Goal: Task Accomplishment & Management: Use online tool/utility

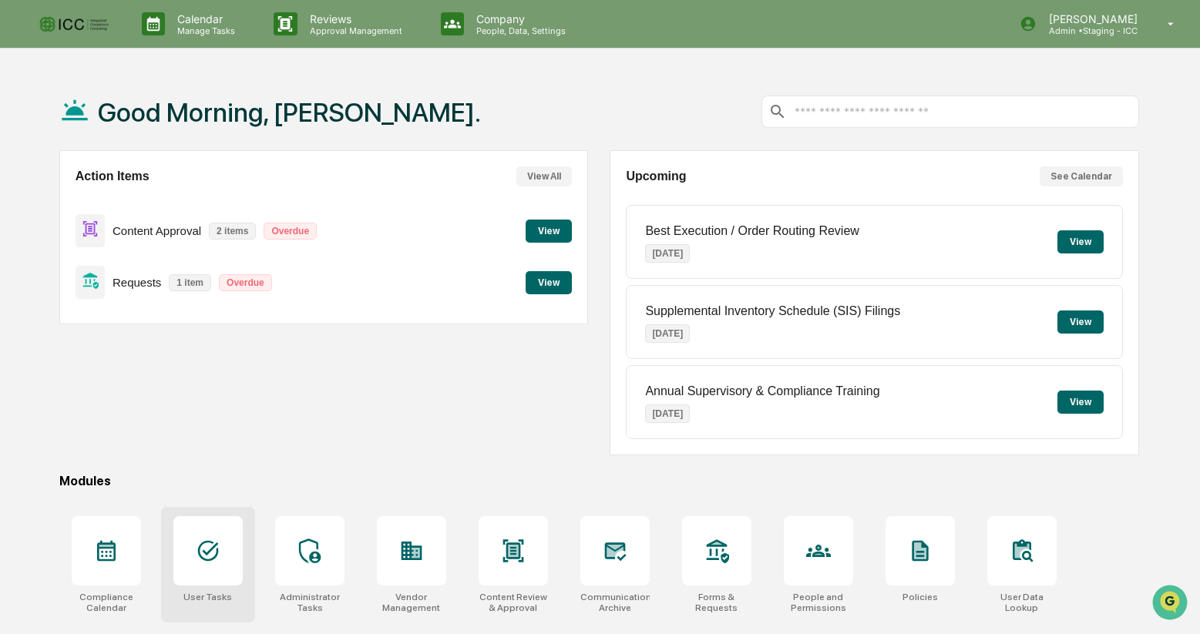
click at [196, 570] on div at bounding box center [207, 550] width 69 height 69
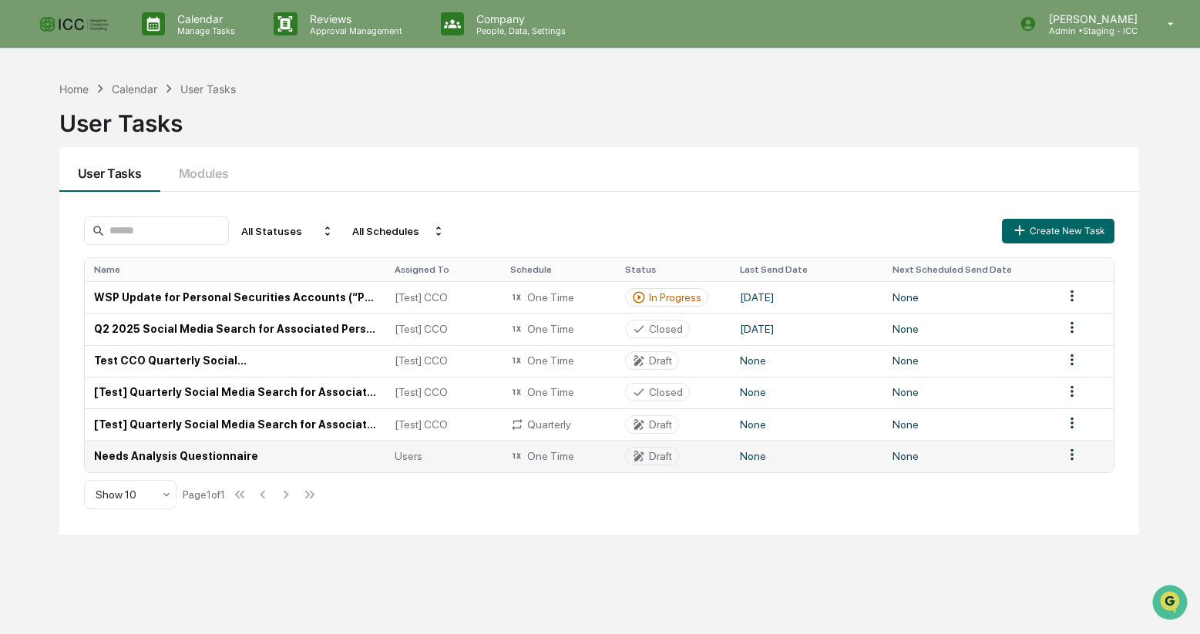
click at [209, 457] on td "Needs Analysis Questionnaire" at bounding box center [235, 456] width 301 height 32
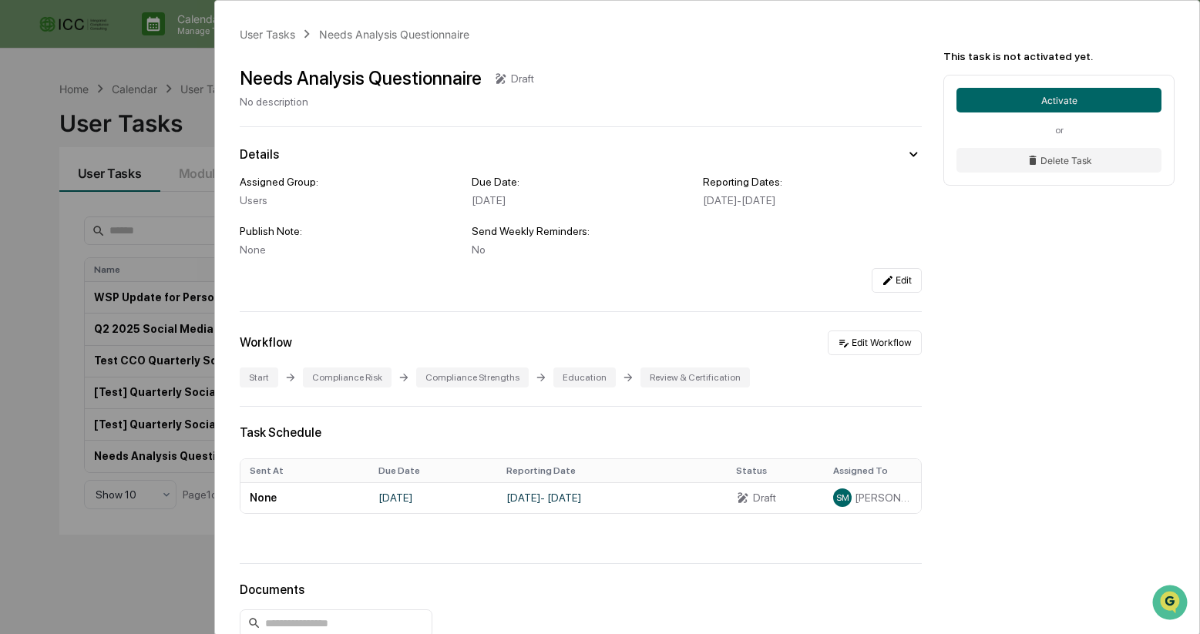
click at [151, 576] on div "User Tasks Needs Analysis Questionnaire Needs Analysis Questionnaire Draft No d…" at bounding box center [600, 317] width 1200 height 634
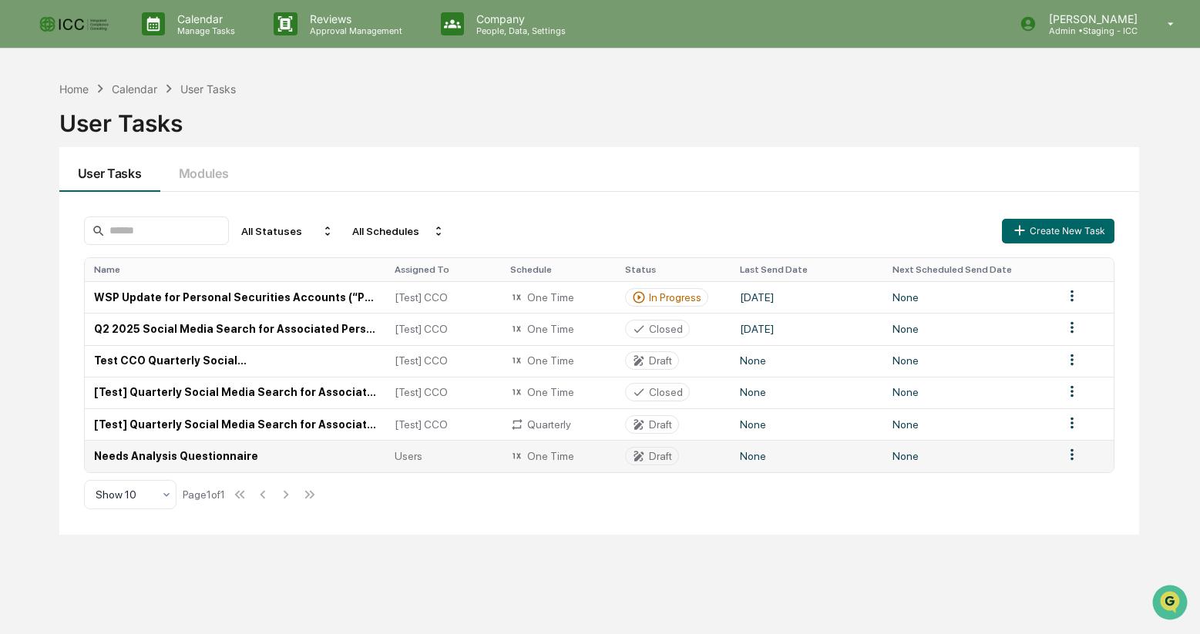
click at [659, 458] on div "Draft" at bounding box center [660, 456] width 23 height 12
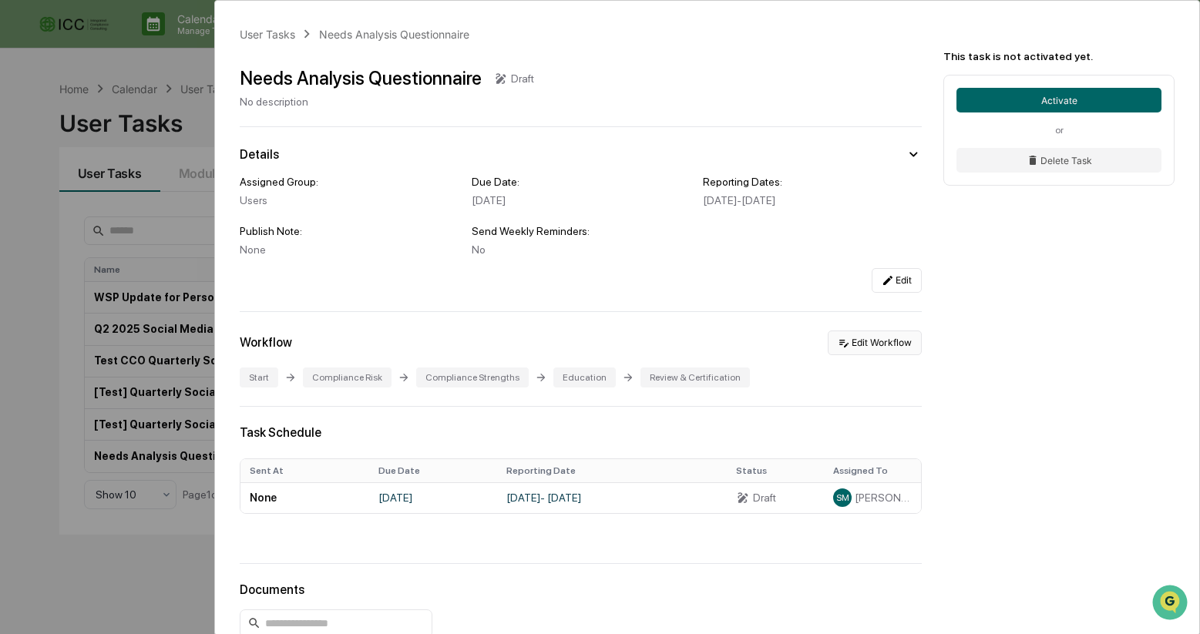
click at [894, 345] on button "Edit Workflow" at bounding box center [875, 343] width 94 height 25
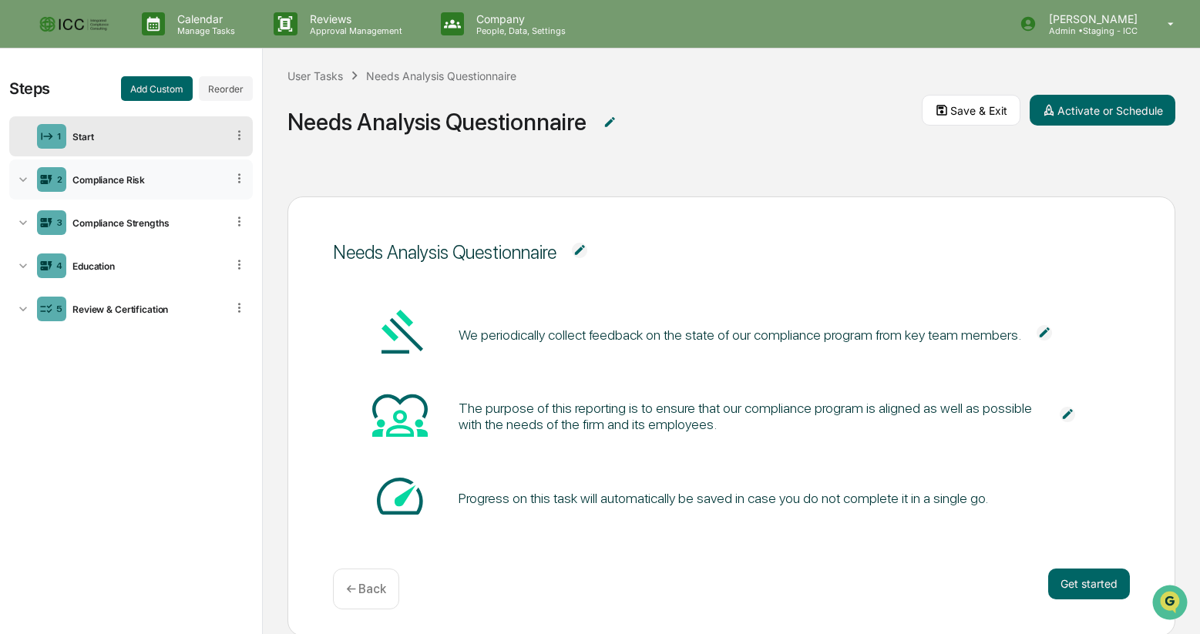
click at [144, 170] on div "2 Compliance Risk" at bounding box center [131, 180] width 244 height 40
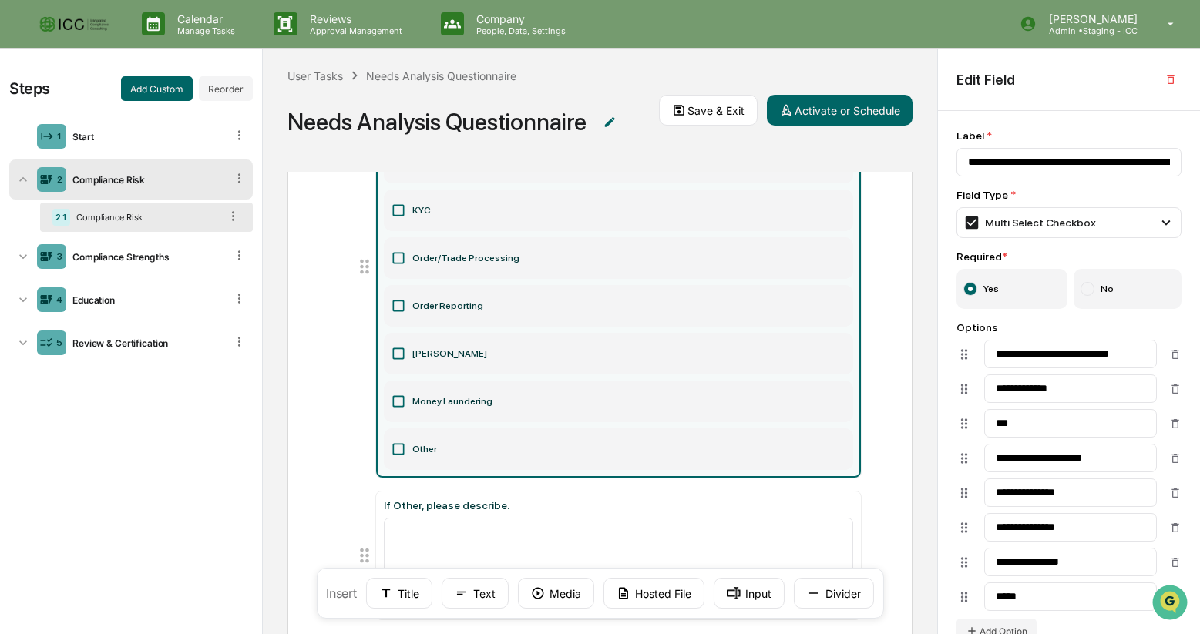
scroll to position [344, 0]
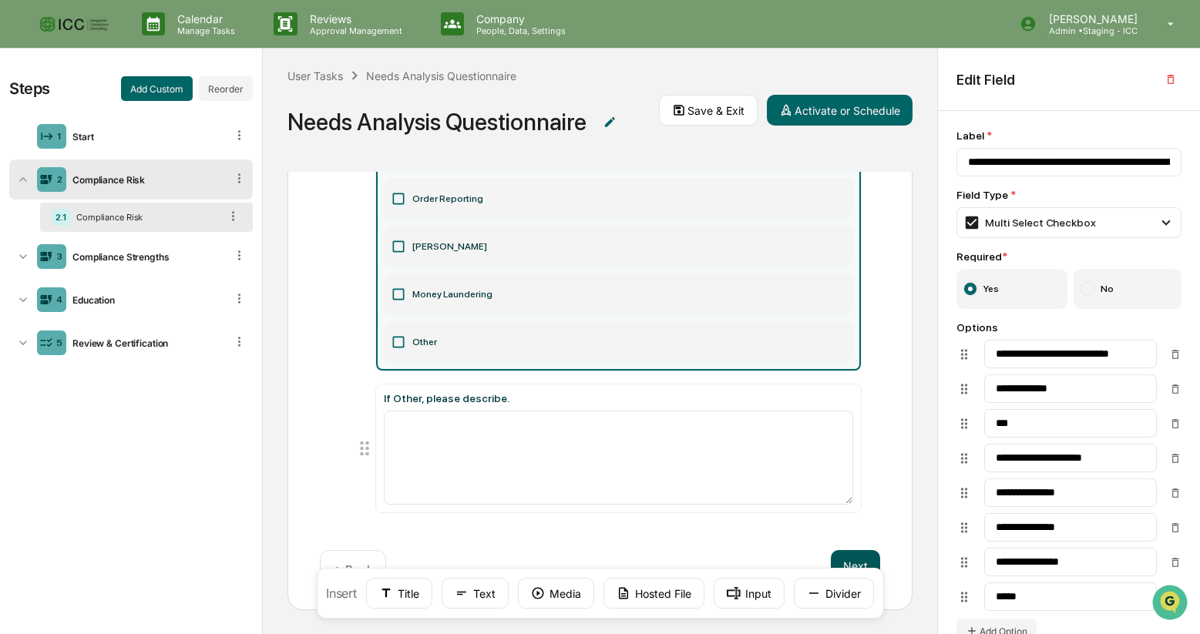
click at [862, 556] on button "Next" at bounding box center [855, 565] width 49 height 31
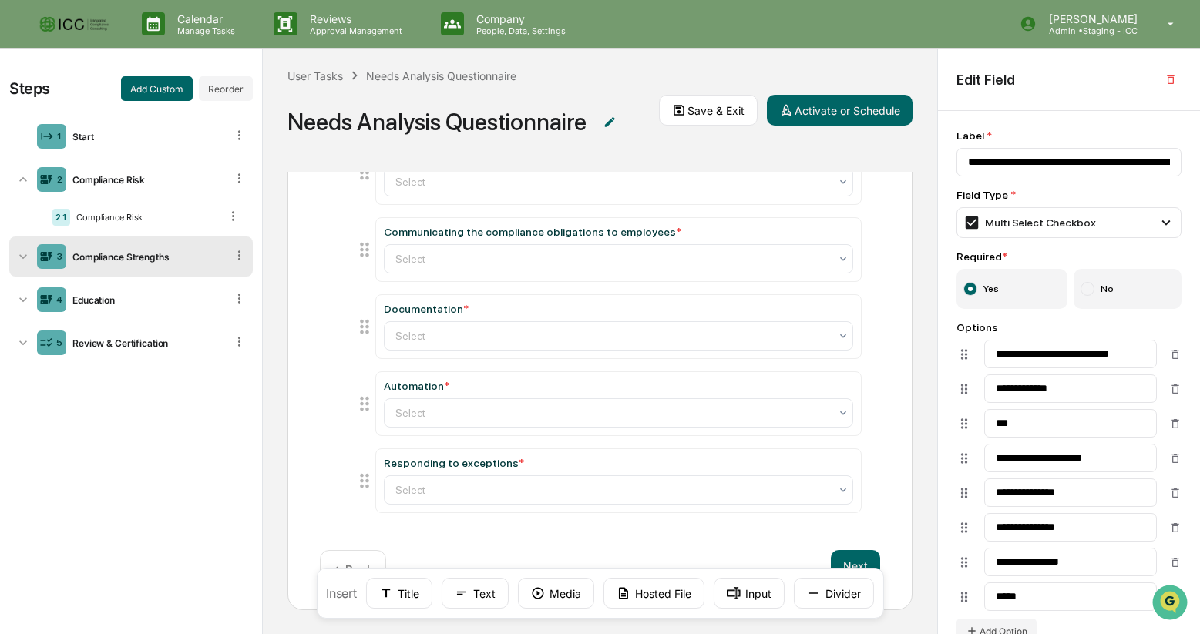
scroll to position [213, 0]
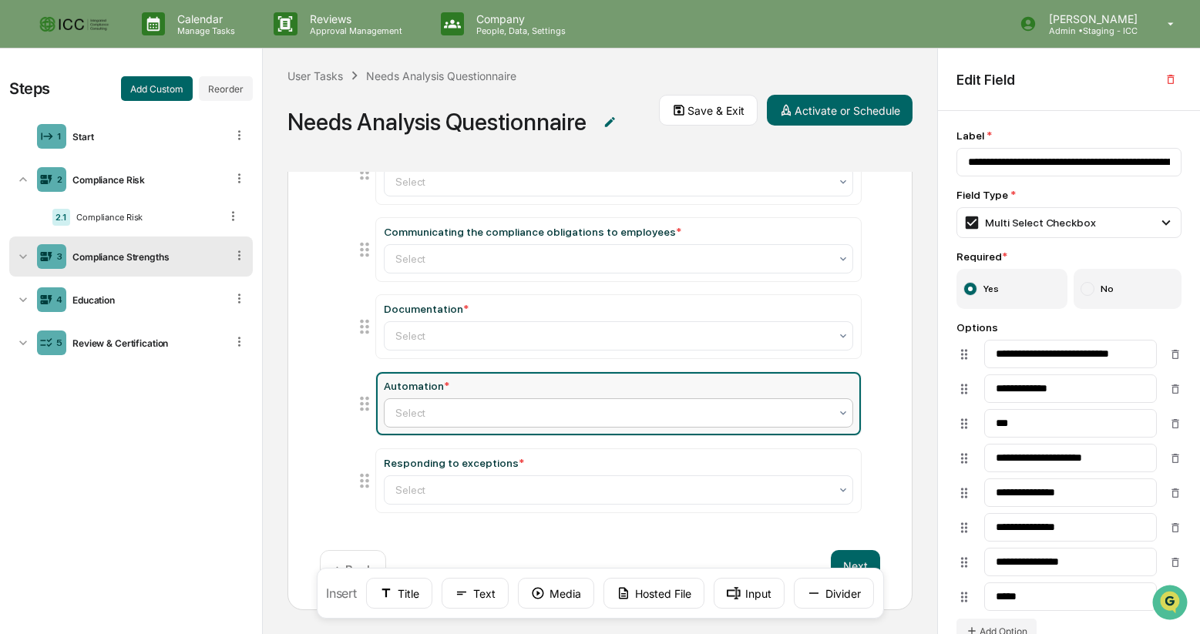
click at [842, 413] on icon at bounding box center [843, 413] width 12 height 12
type input "**********"
click at [842, 413] on icon at bounding box center [843, 413] width 12 height 12
click at [901, 429] on div "Compliance Strengths What area of the Firm's compliance program is the stronges…" at bounding box center [599, 298] width 625 height 626
click at [856, 555] on button "Next" at bounding box center [855, 565] width 49 height 31
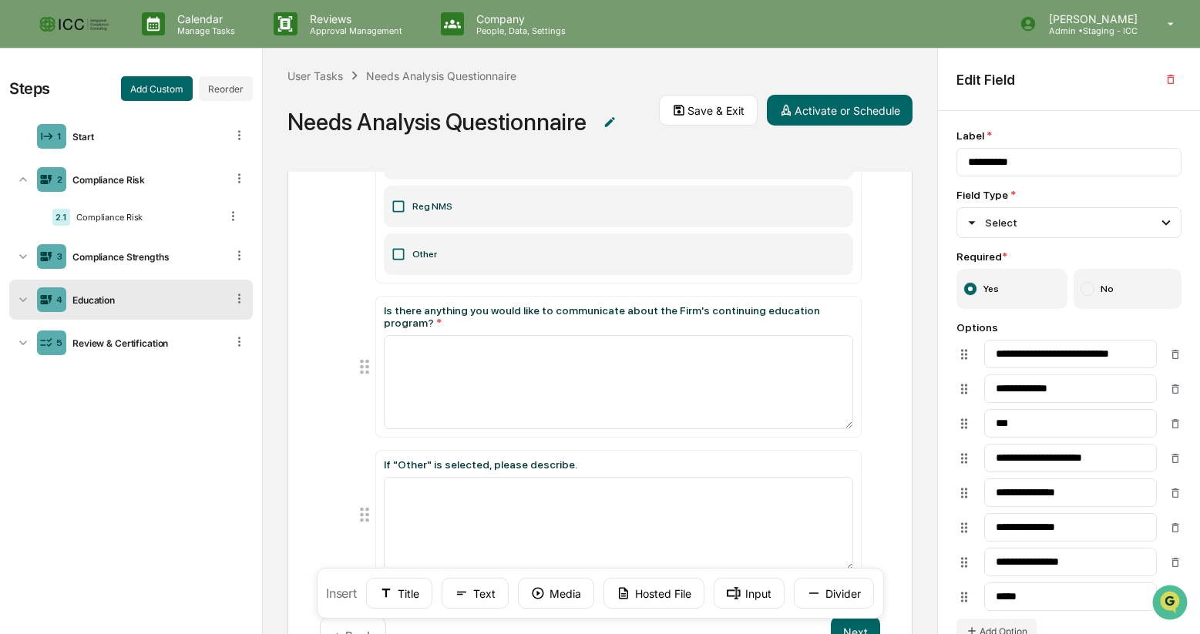
scroll to position [595, 0]
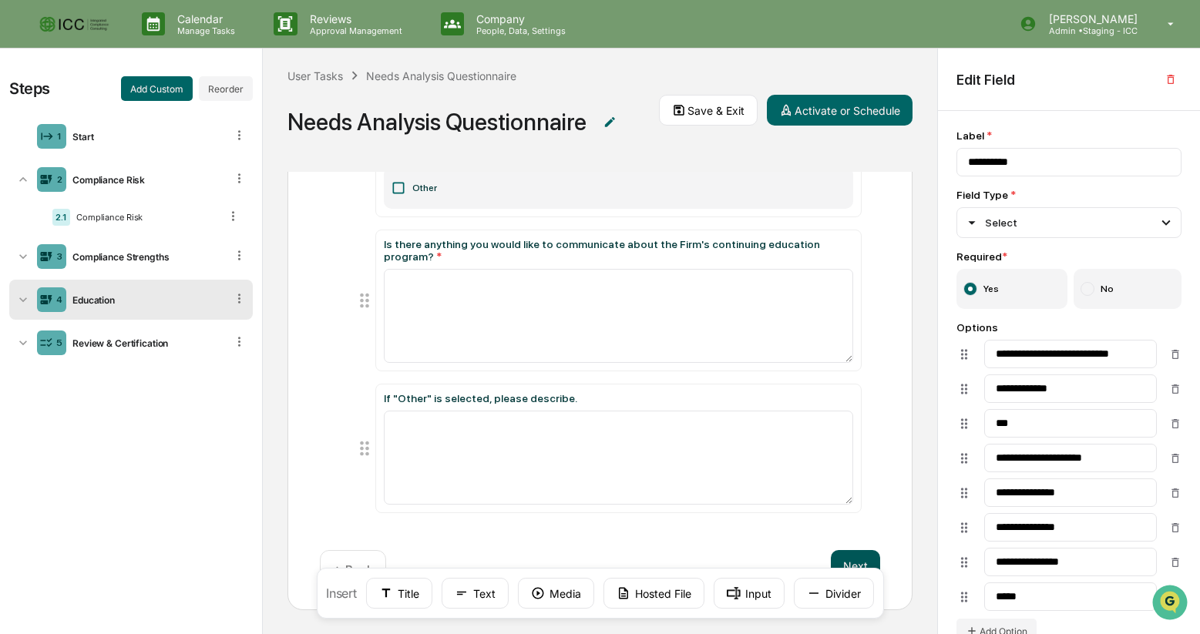
click at [857, 563] on button "Next" at bounding box center [855, 565] width 49 height 31
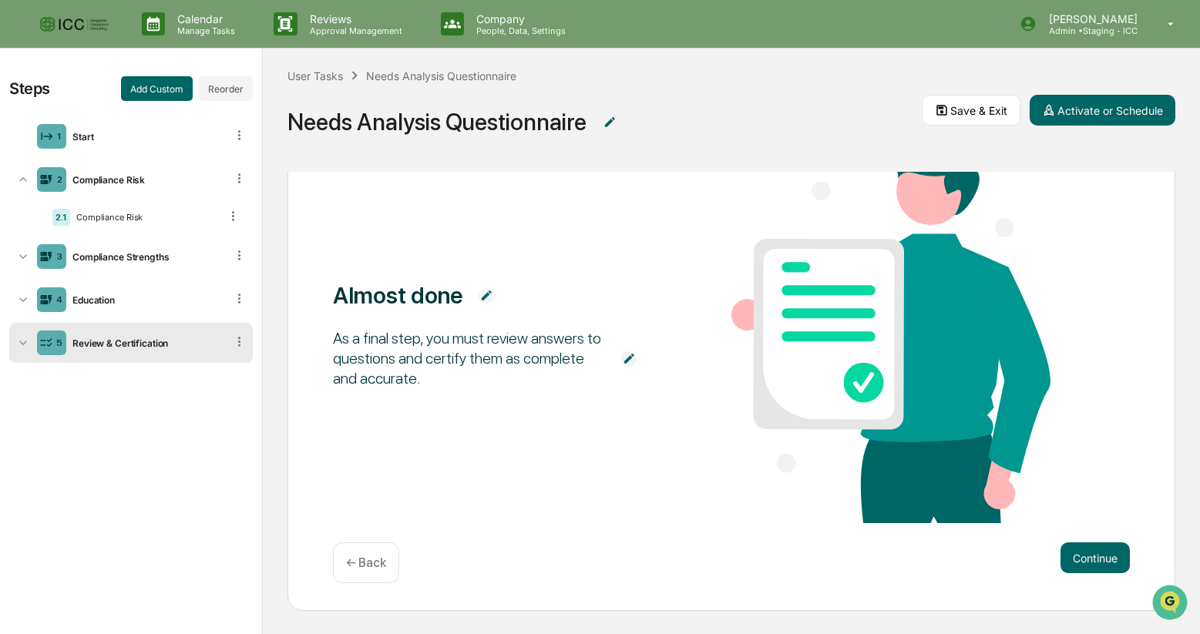
scroll to position [10, 0]
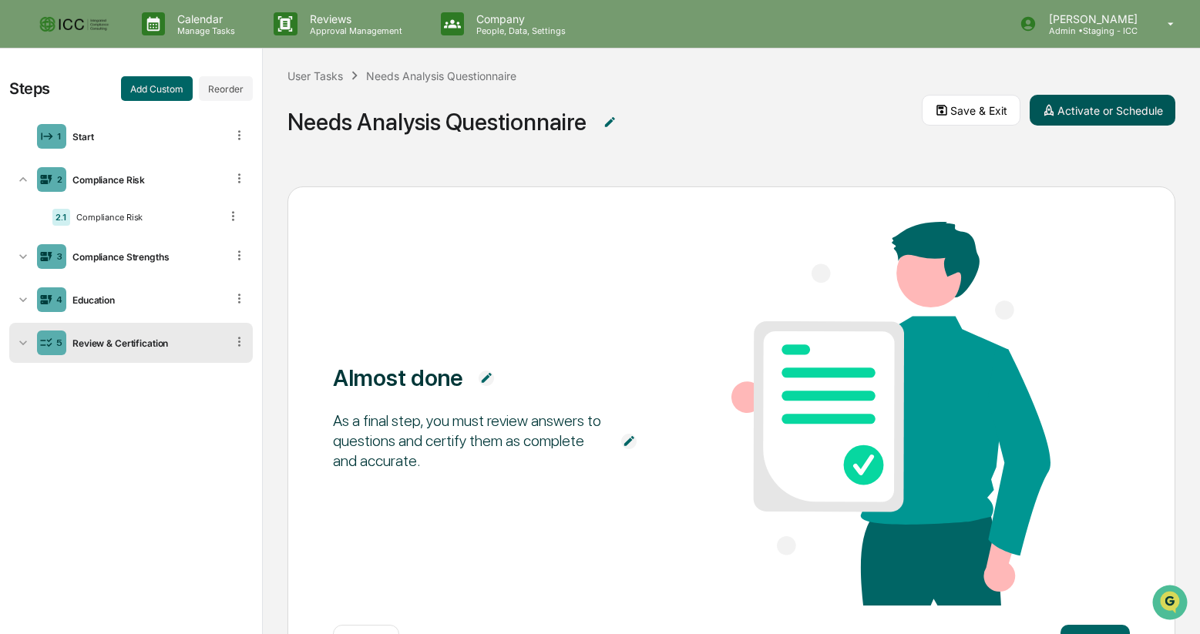
click at [1096, 109] on button "Activate or Schedule" at bounding box center [1103, 110] width 146 height 31
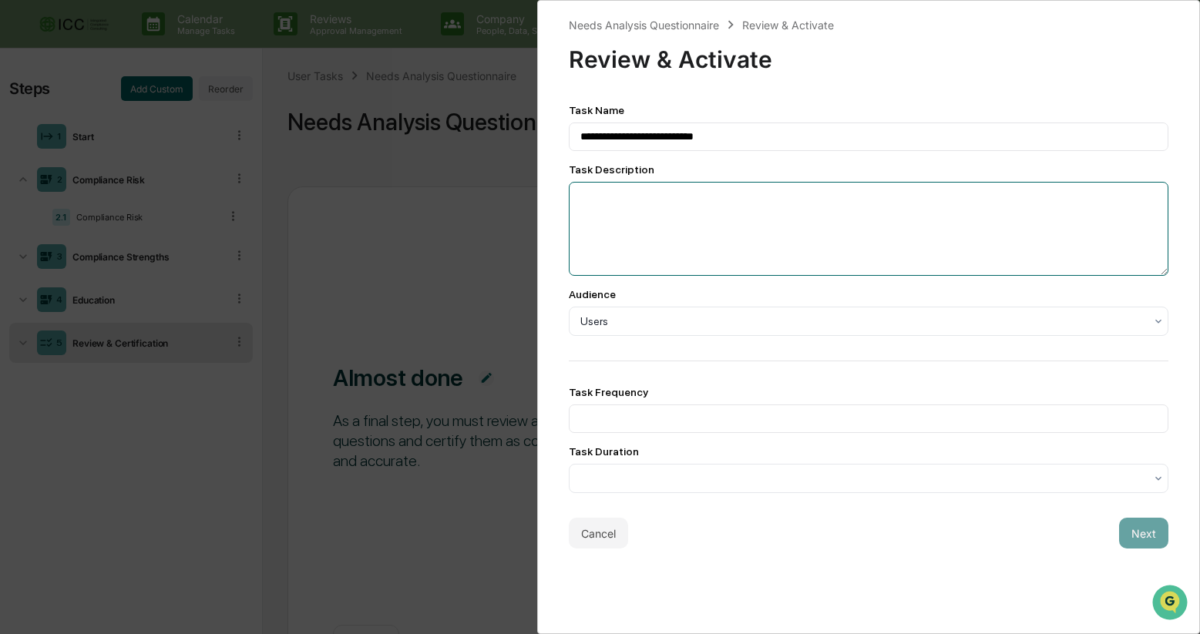
click at [797, 210] on textarea at bounding box center [869, 229] width 600 height 94
click at [886, 200] on textarea "**********" at bounding box center [869, 229] width 600 height 94
click at [990, 199] on textarea "**********" at bounding box center [869, 229] width 600 height 94
type textarea "**********"
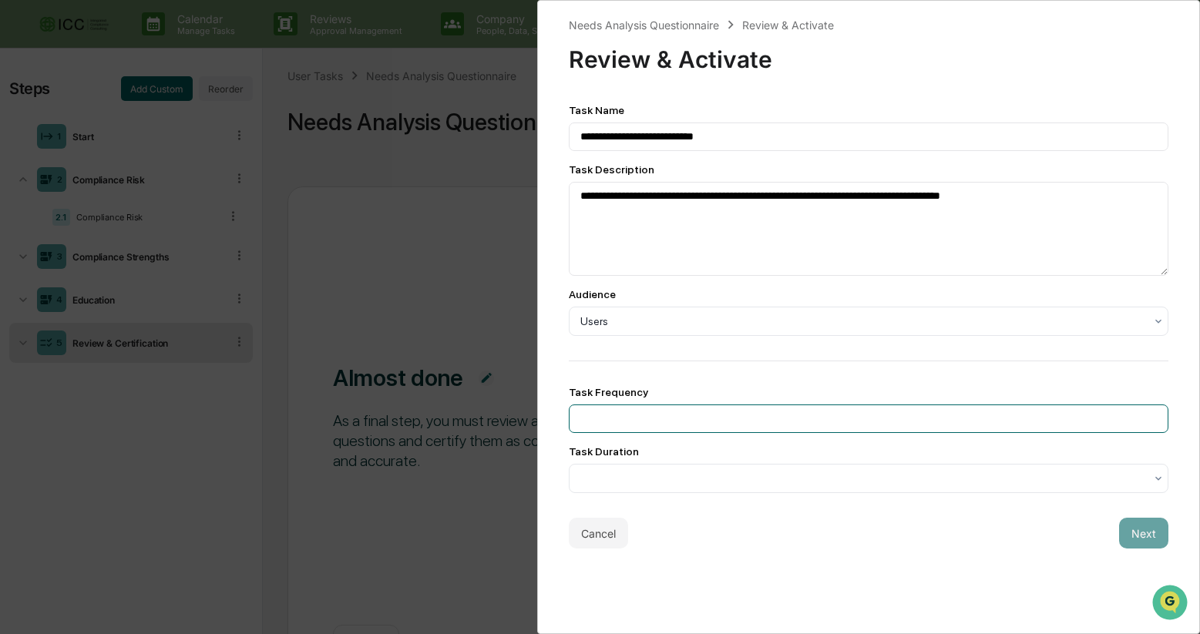
click at [909, 432] on input at bounding box center [869, 419] width 600 height 29
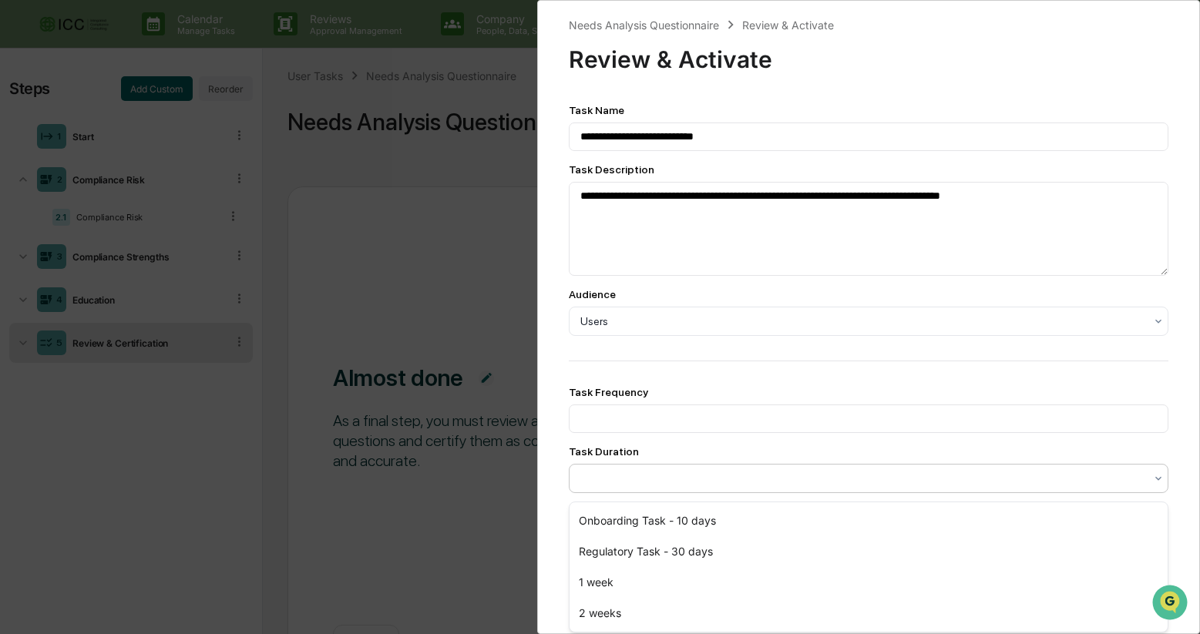
click at [965, 481] on div at bounding box center [862, 478] width 565 height 15
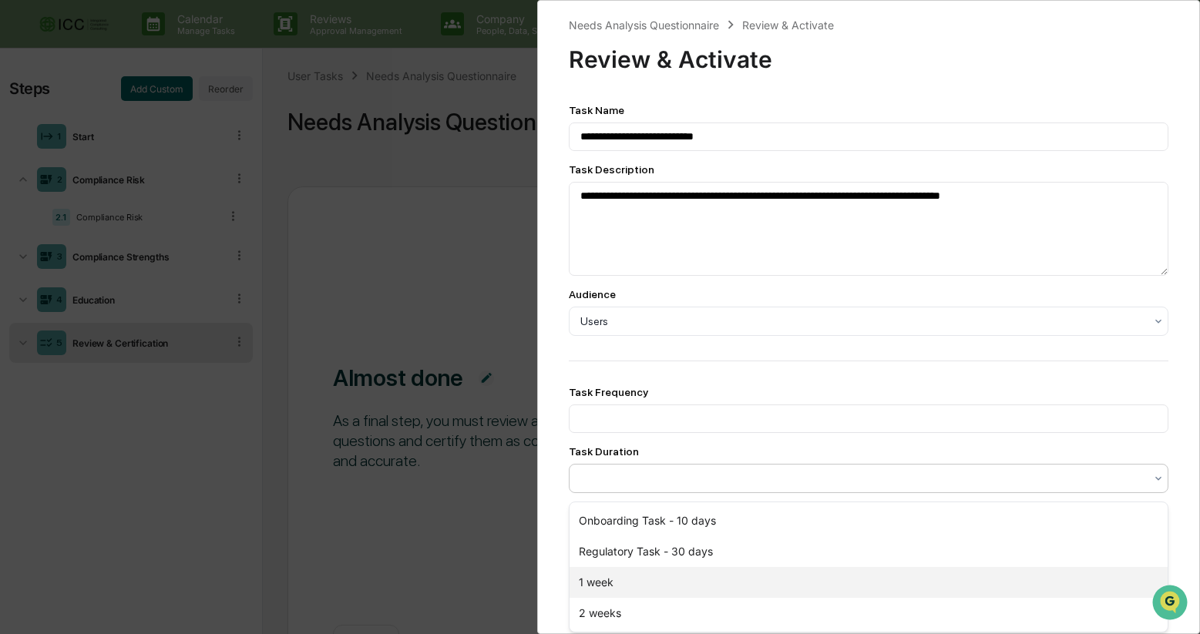
click at [845, 590] on div "1 week" at bounding box center [869, 582] width 599 height 31
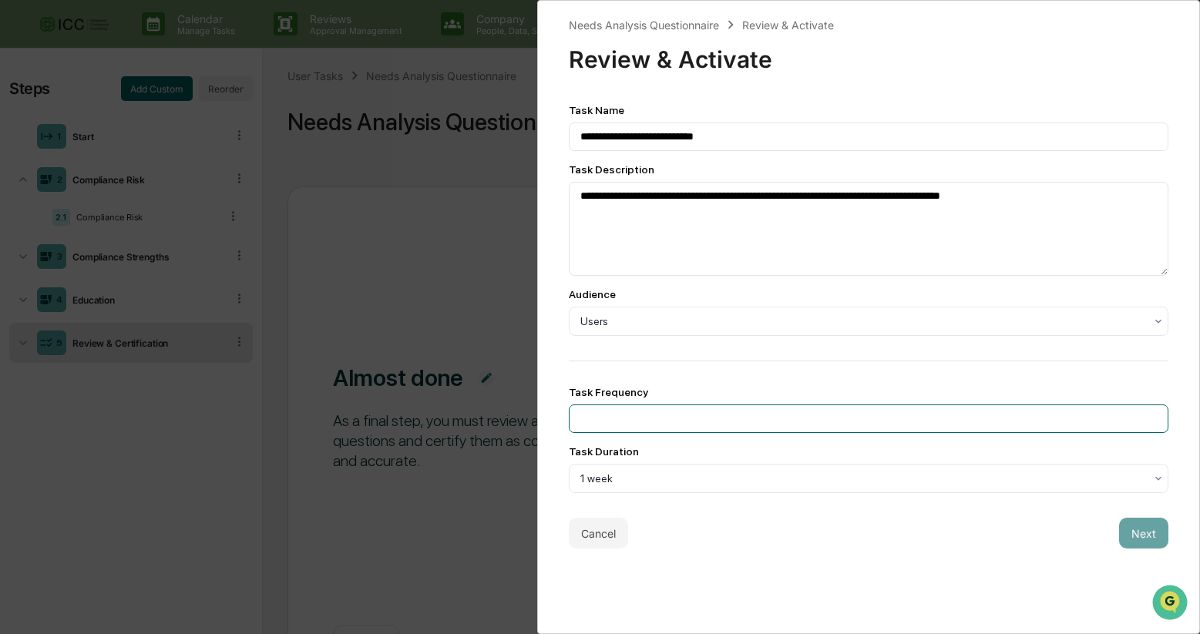
click at [823, 423] on input at bounding box center [869, 419] width 600 height 29
type input "******"
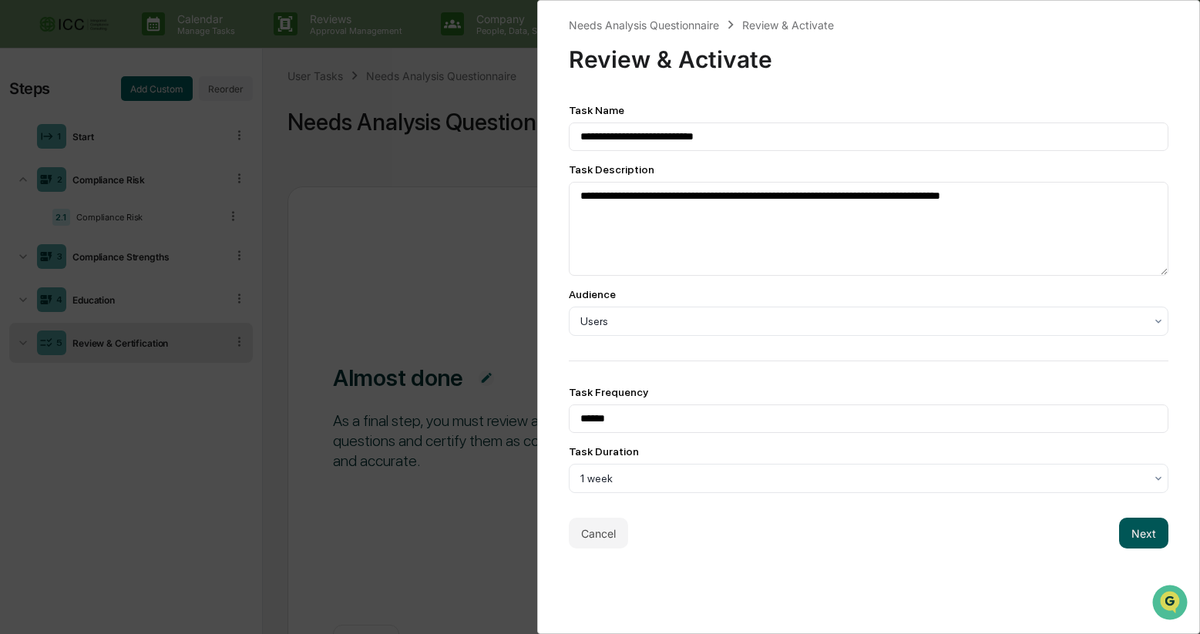
click at [1142, 539] on button "Next" at bounding box center [1143, 533] width 49 height 31
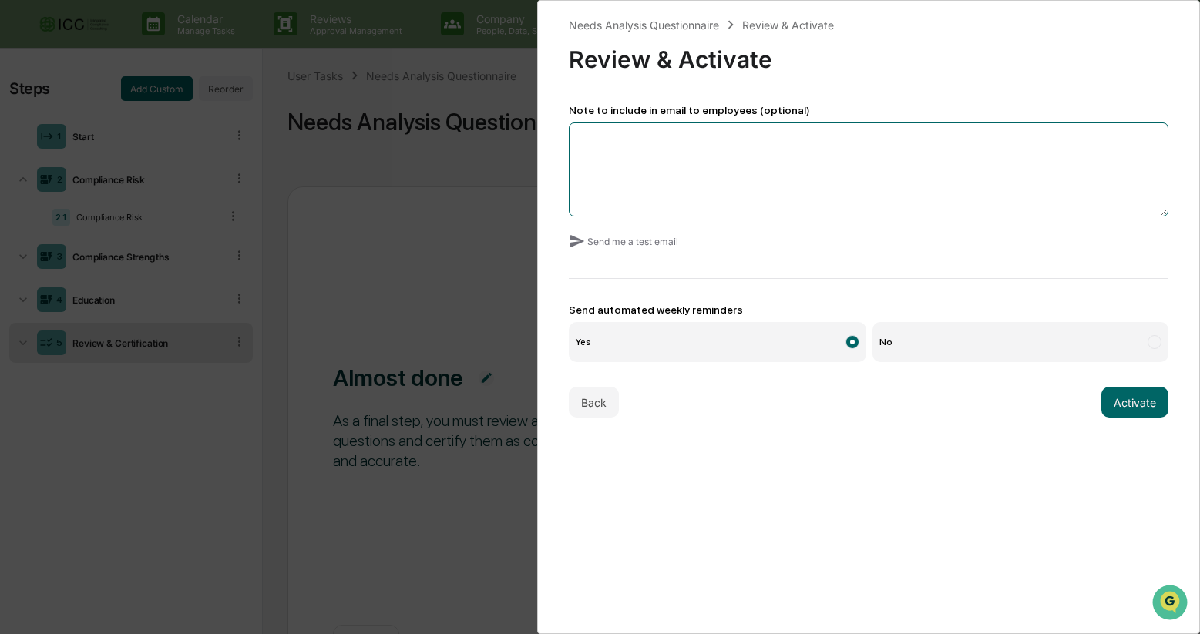
click at [778, 143] on textarea at bounding box center [869, 170] width 600 height 94
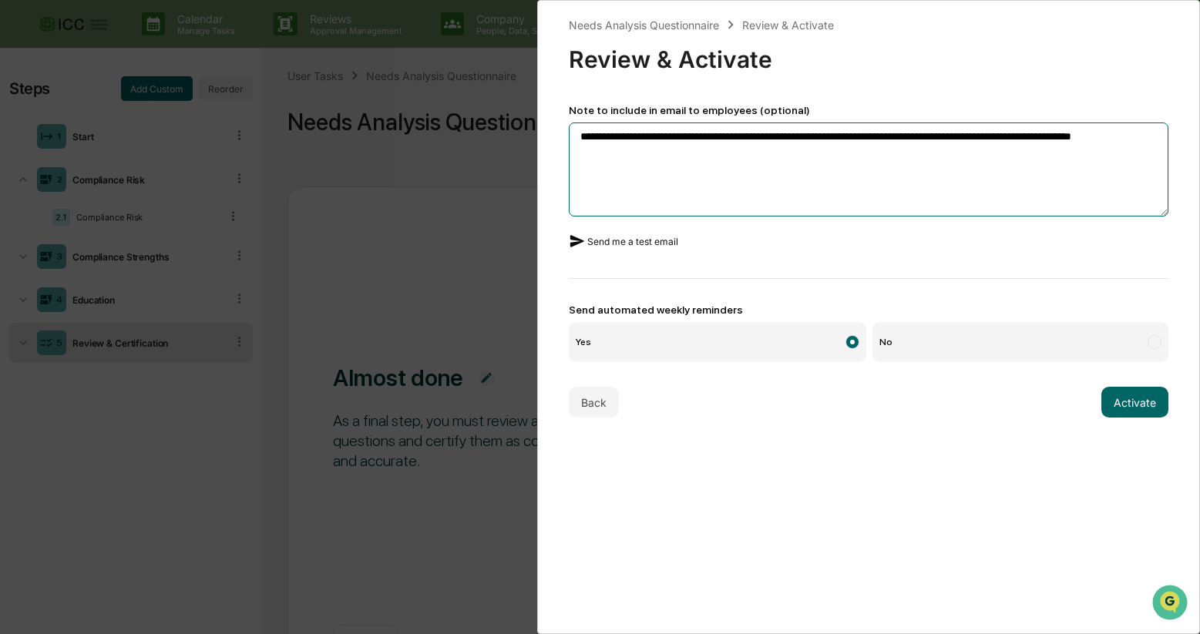
type textarea "**********"
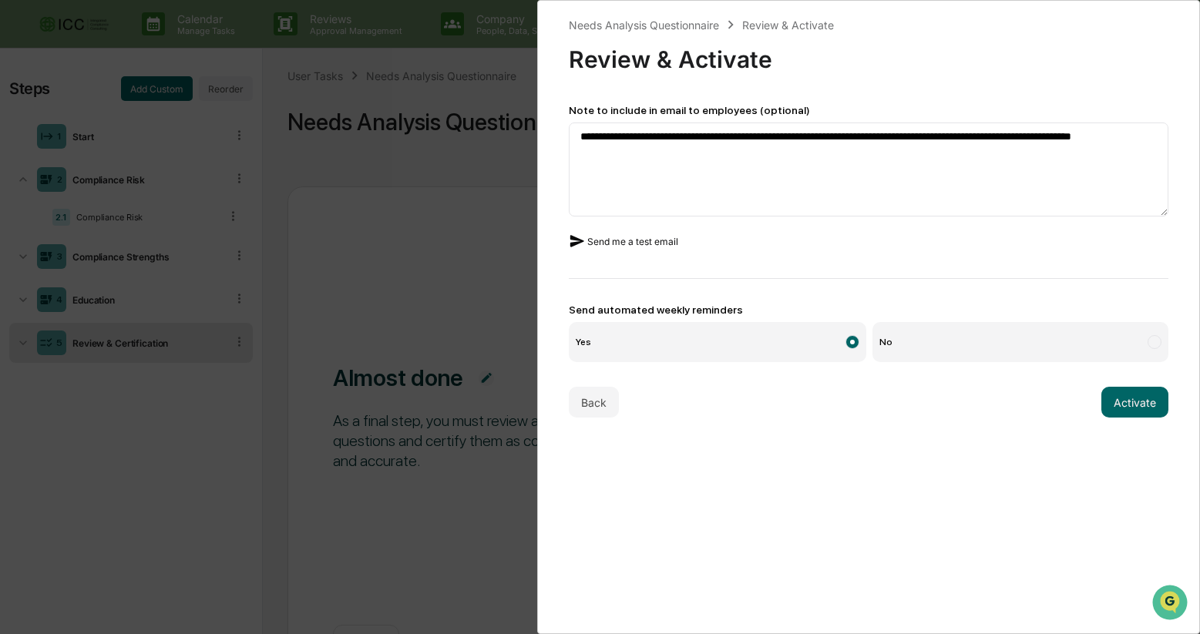
click at [647, 244] on button "Send me a test email" at bounding box center [623, 241] width 109 height 25
click at [1147, 405] on button "Activate" at bounding box center [1134, 402] width 67 height 31
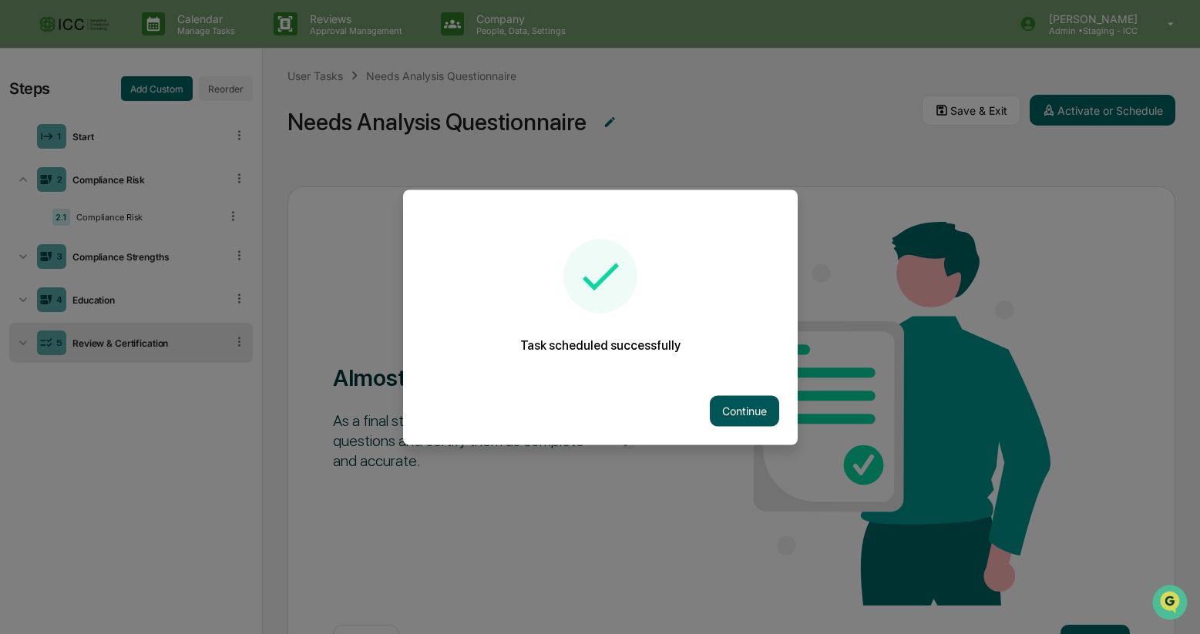
click at [754, 412] on button "Continue" at bounding box center [744, 410] width 69 height 31
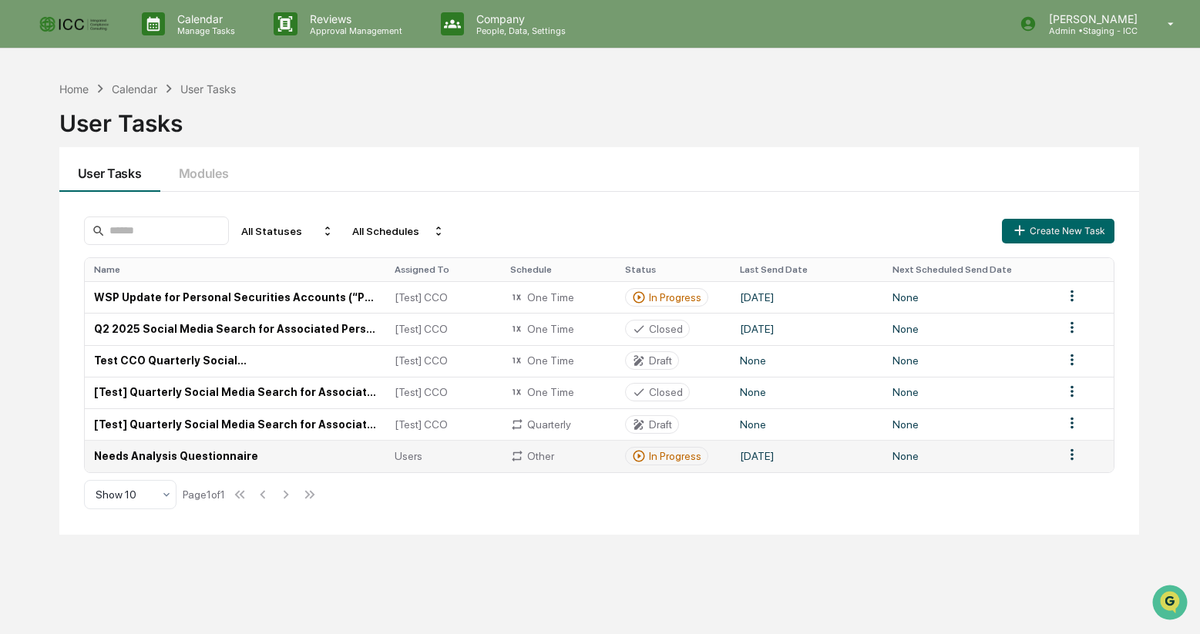
click at [1072, 455] on html "Calendar Manage Tasks Reviews Approval Management Company People, Data, Setting…" at bounding box center [600, 317] width 1200 height 634
click at [891, 525] on html "Calendar Manage Tasks Reviews Approval Management Company People, Data, Setting…" at bounding box center [600, 317] width 1200 height 634
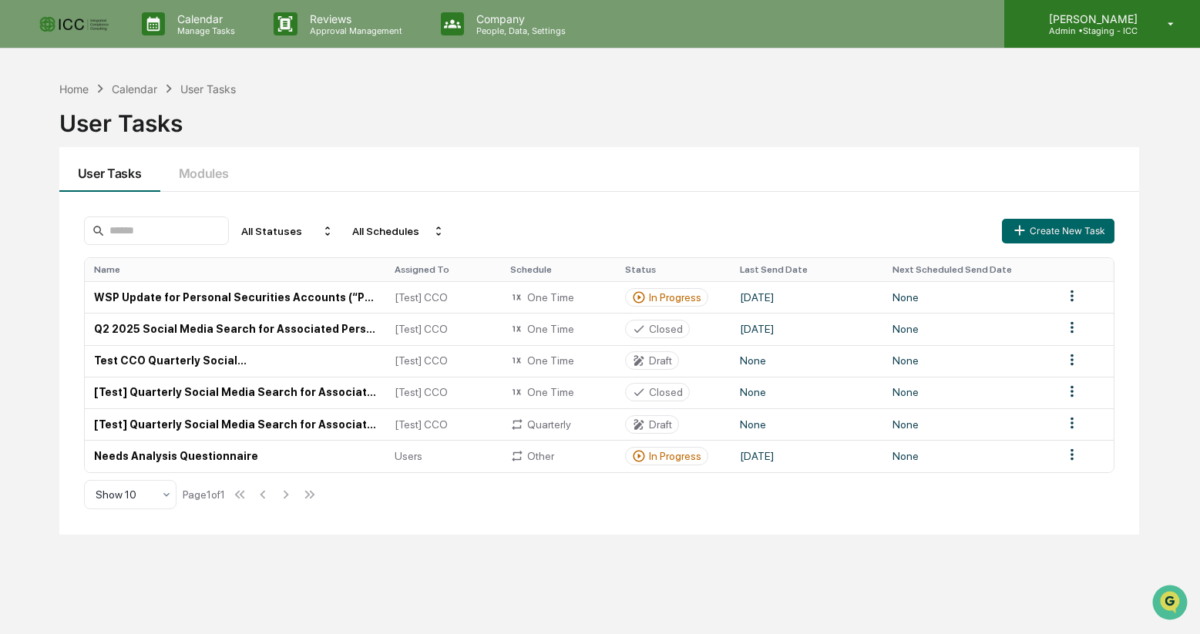
click at [1098, 27] on p "Admin • Staging - ICC" at bounding box center [1091, 30] width 109 height 11
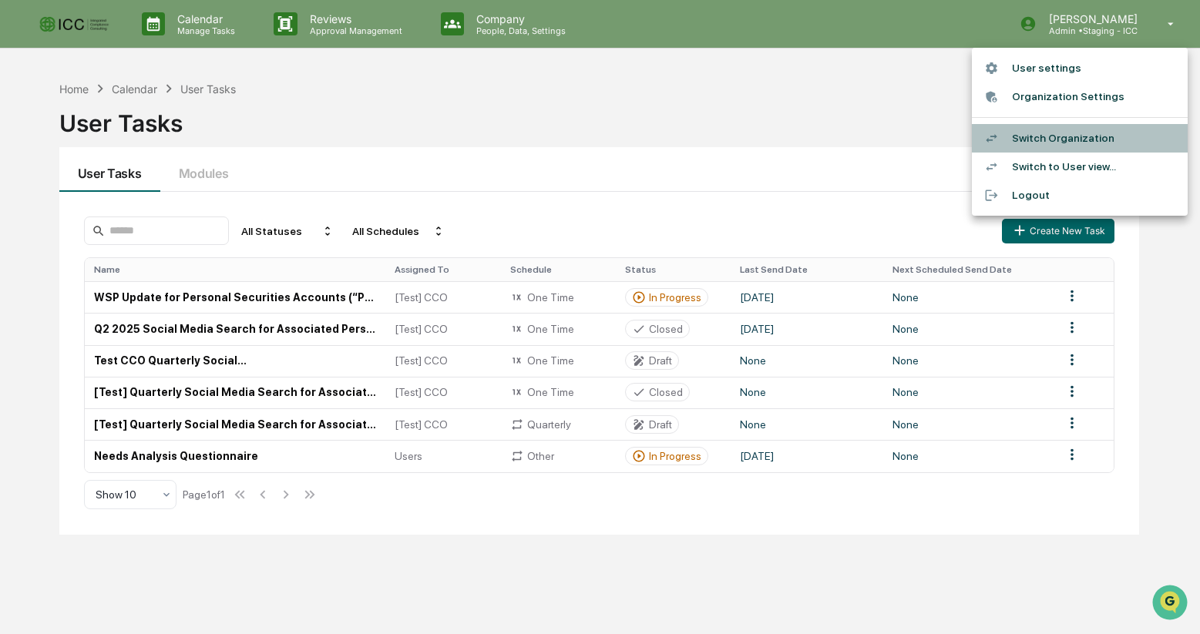
click at [1050, 145] on li "Switch Organization" at bounding box center [1080, 138] width 216 height 29
